Goal: Communication & Community: Answer question/provide support

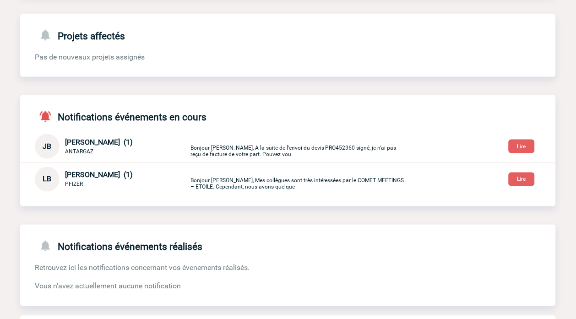
scroll to position [176, 0]
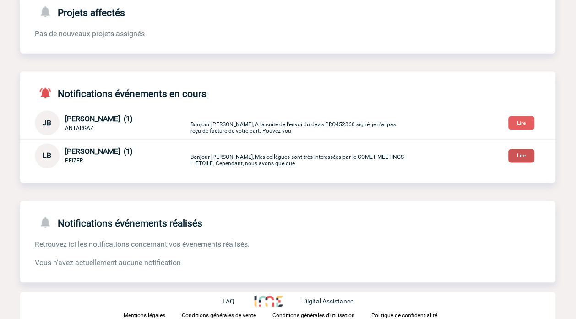
click at [515, 154] on button "Lire" at bounding box center [522, 156] width 26 height 14
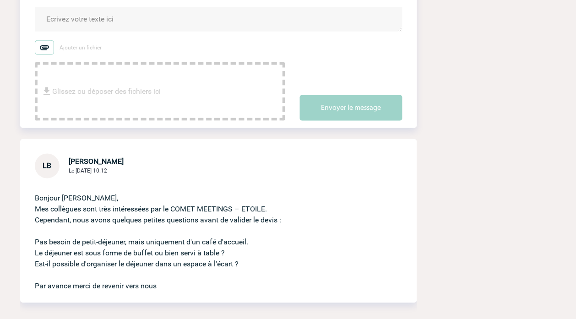
scroll to position [153, 0]
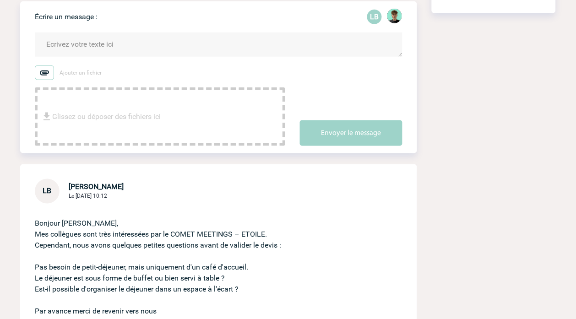
click at [135, 42] on textarea at bounding box center [219, 45] width 368 height 24
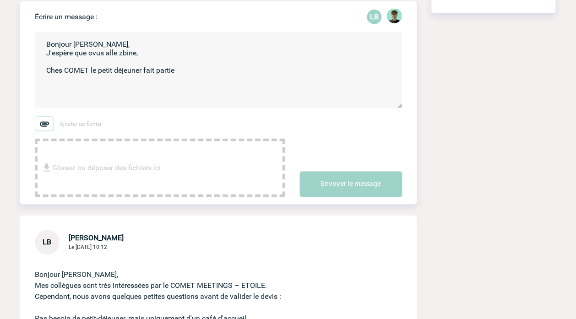
click at [166, 76] on textarea "Bonjour [PERSON_NAME], J'espère que ovus alle zbine, Ches COMET le petit déjeun…" at bounding box center [219, 71] width 368 height 76
click at [195, 69] on textarea "Bonjour [PERSON_NAME], J'espère que ovus alle zbine, Ches COMET le petit déjeun…" at bounding box center [219, 71] width 368 height 76
click at [199, 77] on textarea "Bonjour [PERSON_NAME], J'espère que ovus alle zbine, Ches COMET le petit déjeun…" at bounding box center [219, 71] width 368 height 76
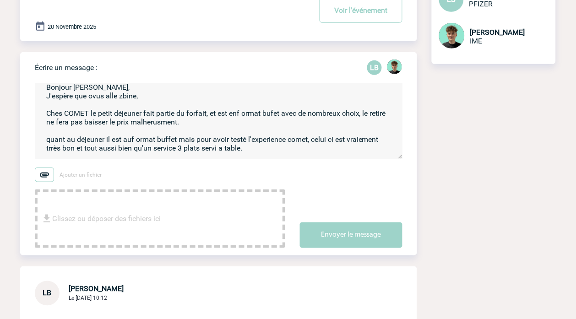
scroll to position [0, 0]
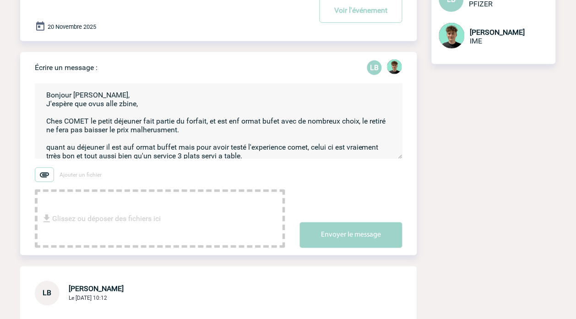
drag, startPoint x: 116, startPoint y: 154, endPoint x: -5, endPoint y: 81, distance: 141.2
click at [0, 81] on html "Victor KALB Accueil Evénements" at bounding box center [288, 57] width 576 height 319
paste textarea "J’espère que vous allez bien. Chez COMET, le petit-déjeuner fait partie du forf…"
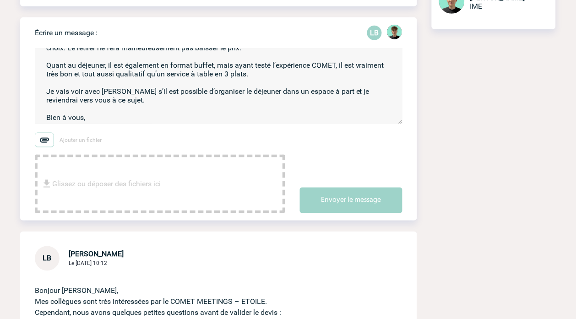
scroll to position [153, 0]
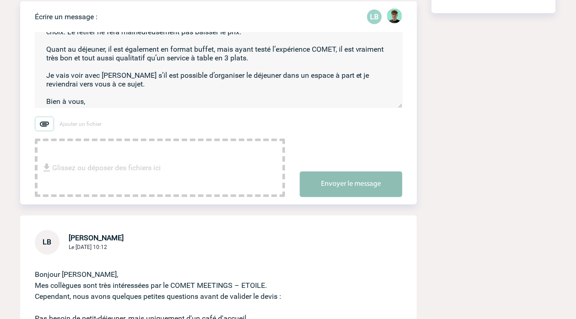
type textarea "Bonjour Laurence, J’espère que vous allez bien. Chez COMET, le petit-déjeuner f…"
click at [364, 185] on button "Envoyer le message" at bounding box center [351, 185] width 103 height 26
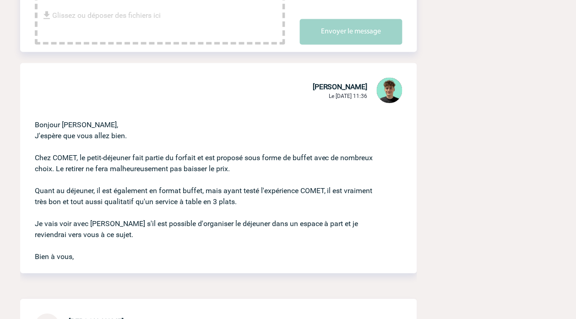
scroll to position [254, 0]
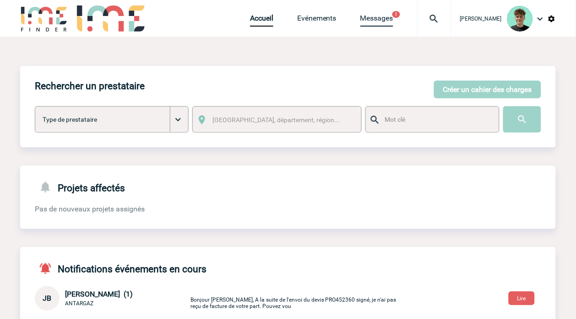
click at [384, 21] on link "Messages" at bounding box center [377, 20] width 33 height 13
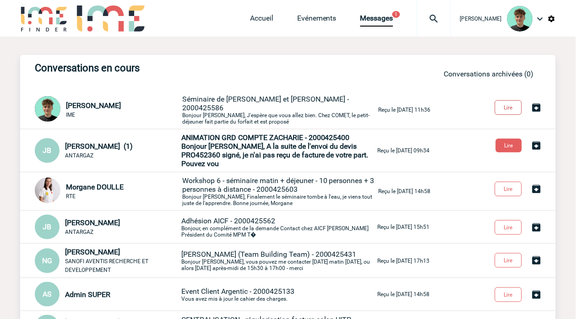
click at [505, 106] on button "Lire" at bounding box center [508, 107] width 27 height 15
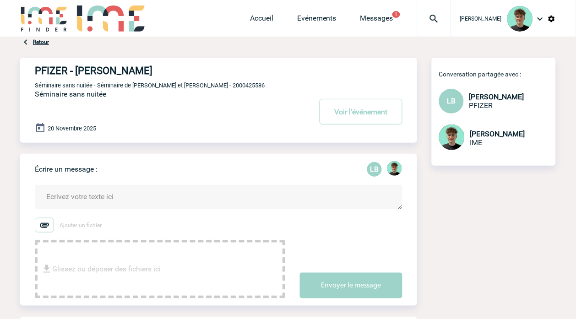
click at [115, 198] on textarea at bounding box center [219, 197] width 368 height 24
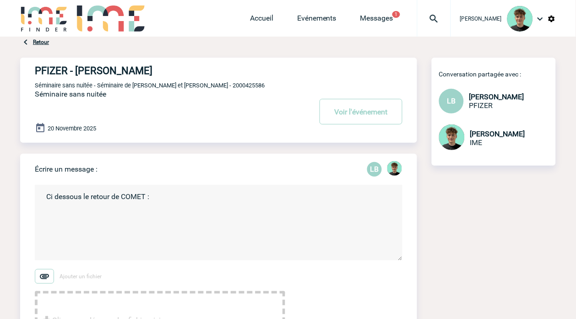
paste textarea "en effet nous avons un espace de déjeuner prévu pour 49 personnes, sur un volum…"
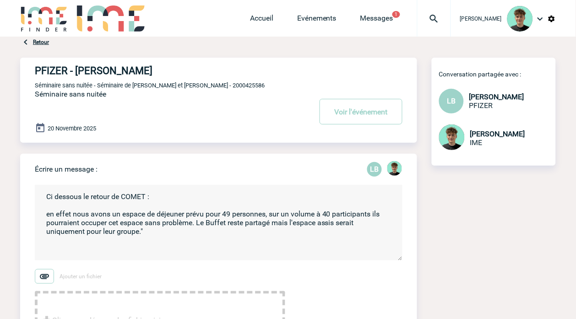
click at [37, 214] on textarea "Ci dessous le retour de COMET : en effet nous avons un espace de déjeuner prévu…" at bounding box center [219, 223] width 368 height 76
click at [149, 245] on textarea "Ci dessous le retour de COMET : "en effet nous avons un espace de déjeuner prév…" at bounding box center [219, 223] width 368 height 76
click at [92, 251] on textarea "Ci dessous le retour de COMET : "en effet nous avons un espace de déjeuner prév…" at bounding box center [219, 223] width 368 height 76
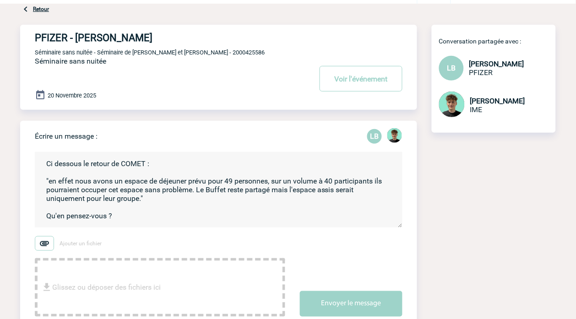
scroll to position [51, 0]
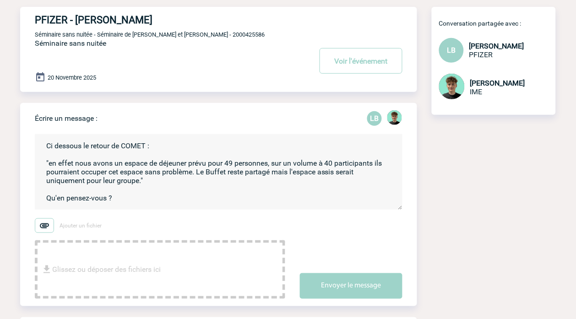
click at [54, 150] on textarea "Ci dessous le retour de COMET : "en effet nous avons un espace de déjeuner prév…" at bounding box center [219, 172] width 368 height 76
drag, startPoint x: 147, startPoint y: 186, endPoint x: 39, endPoint y: 165, distance: 109.6
click at [39, 165] on textarea "Ci-dessous le retour de COMET : "en effet nous avons un espace de déjeuner prév…" at bounding box center [219, 172] width 368 height 76
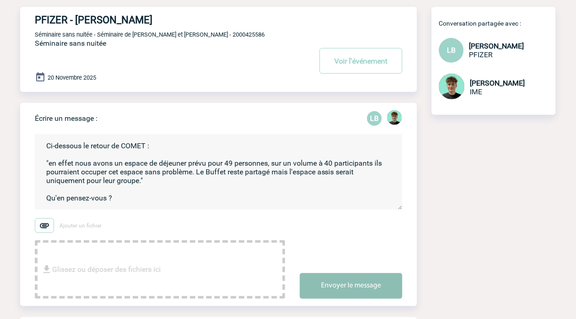
type textarea "Ci-dessous le retour de COMET : "en effet nous avons un espace de déjeuner prév…"
drag, startPoint x: 345, startPoint y: 285, endPoint x: 344, endPoint y: 280, distance: 4.7
click at [345, 286] on button "Envoyer le message" at bounding box center [351, 287] width 103 height 26
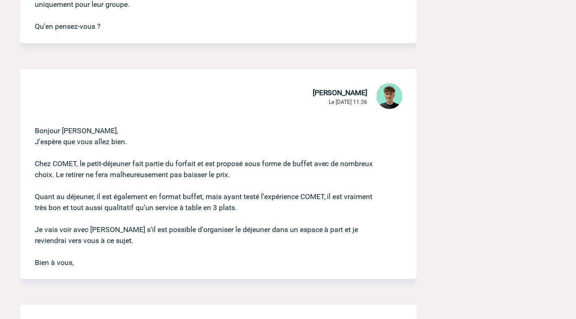
scroll to position [356, 0]
